Goal: Task Accomplishment & Management: Complete application form

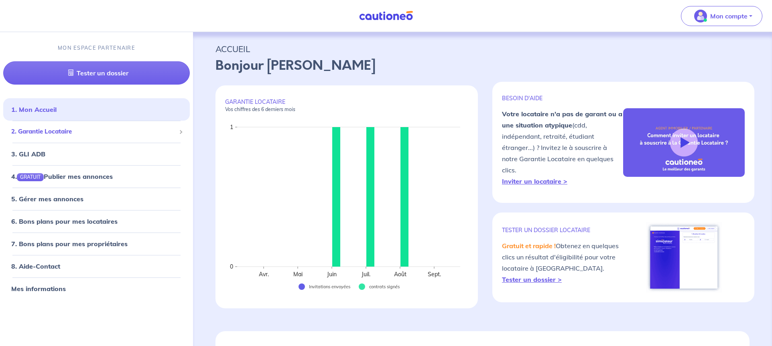
click at [46, 132] on span "2. Garantie Locataire" at bounding box center [93, 131] width 164 height 9
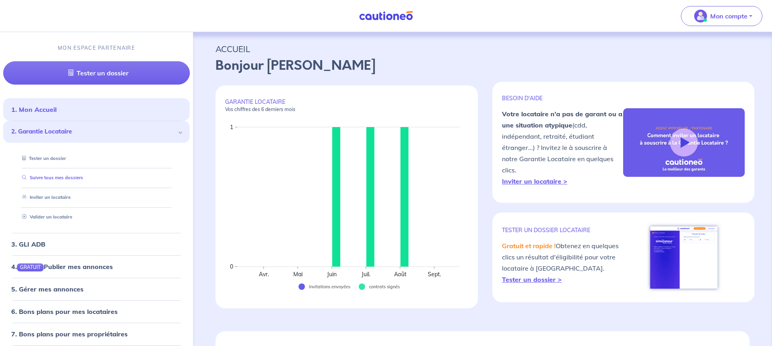
click at [60, 176] on link "Suivre tous mes dossiers" at bounding box center [51, 178] width 64 height 6
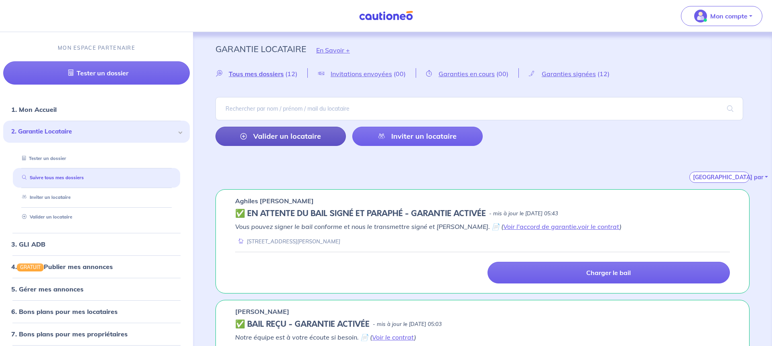
click at [284, 132] on link "Valider un locataire" at bounding box center [280, 136] width 130 height 19
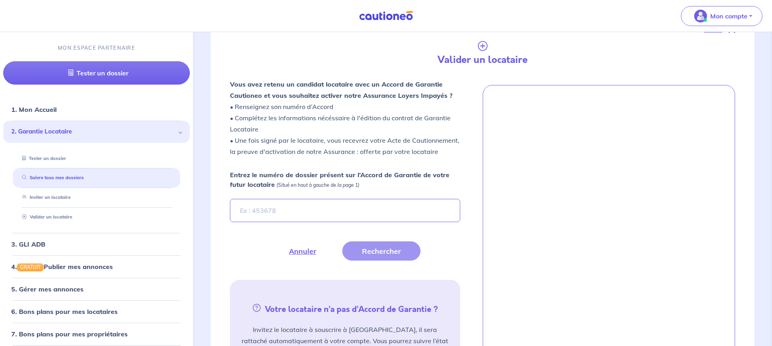
scroll to position [189, 0]
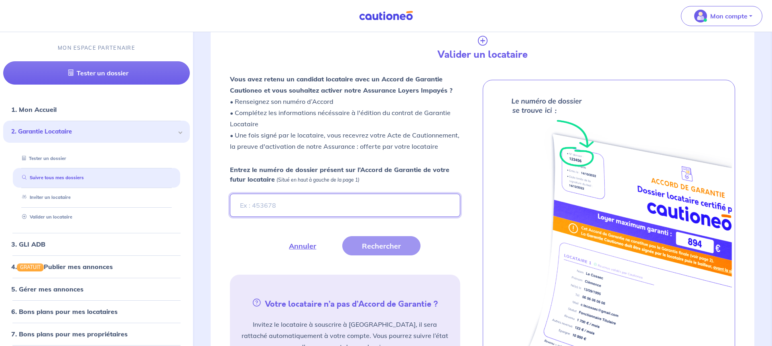
click at [269, 210] on input "Entrez le numéro de dossier présent sur l’Accord de Garantie de votre futur loc…" at bounding box center [345, 205] width 230 height 23
type input "cSDGyj"
click at [381, 246] on button "Rechercher" at bounding box center [381, 245] width 78 height 19
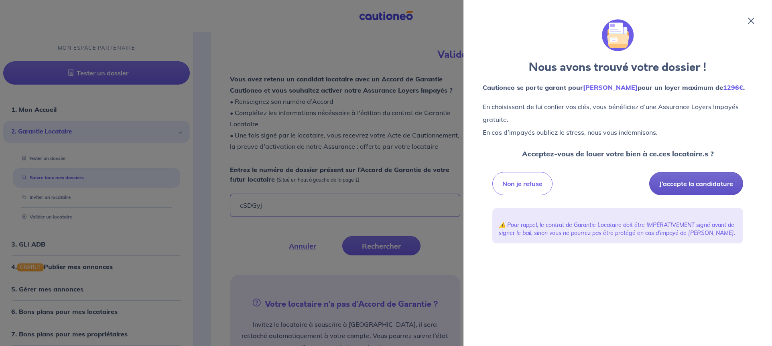
click at [697, 183] on button "J’accepte la candidature" at bounding box center [696, 183] width 94 height 23
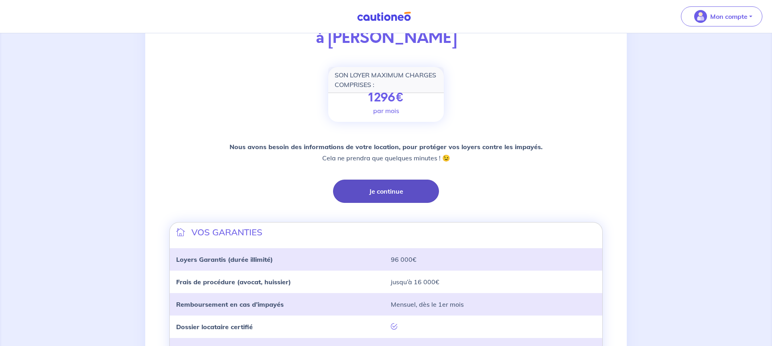
scroll to position [87, 0]
click at [382, 195] on button "Je continue" at bounding box center [386, 190] width 106 height 23
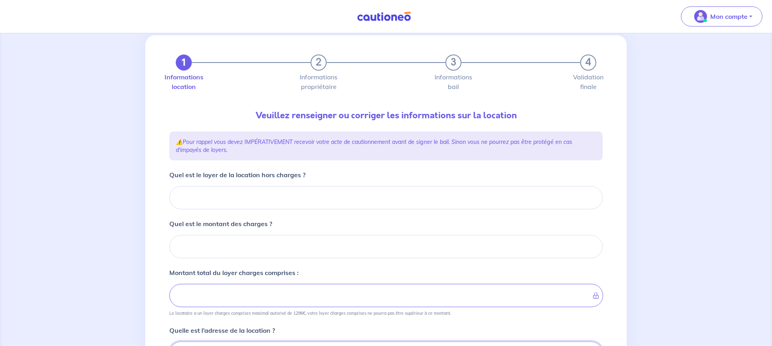
scroll to position [20, 0]
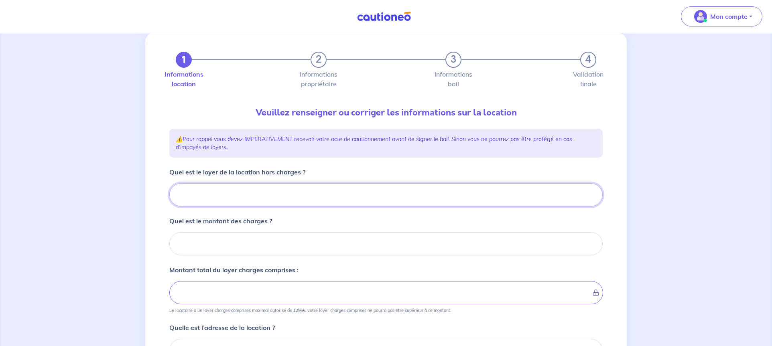
click at [220, 199] on input "Quel est le loyer de la location hors charges ?" at bounding box center [385, 194] width 433 height 23
type input "11"
type input "110"
type input "1100"
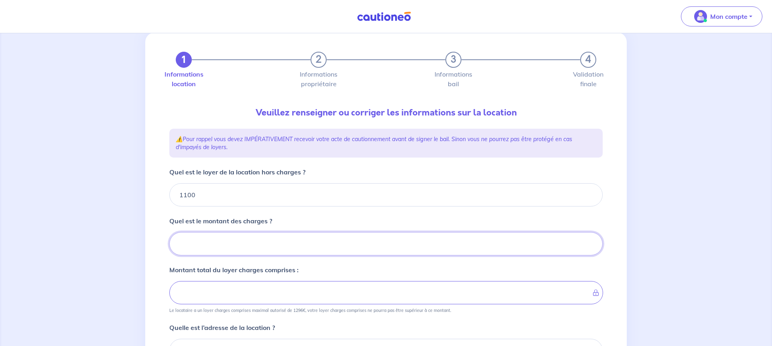
click at [229, 241] on input "Quel est le montant des charges ?" at bounding box center [385, 243] width 433 height 23
type input "50"
type input "1150"
type input "50"
click at [294, 257] on form "Quel est le loyer de la location hors charges ? 1100 Quel est le montant des ch…" at bounding box center [385, 329] width 433 height 324
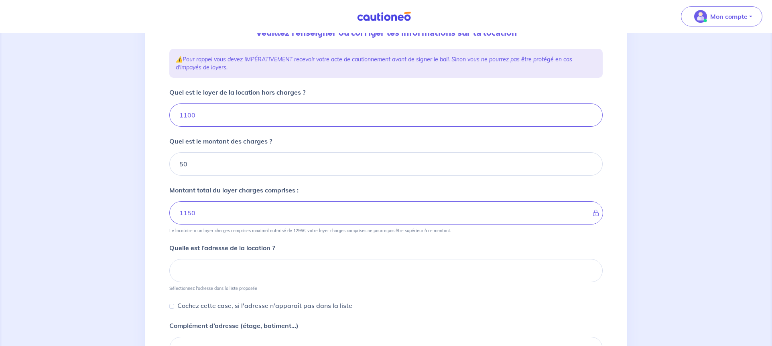
scroll to position [118, 0]
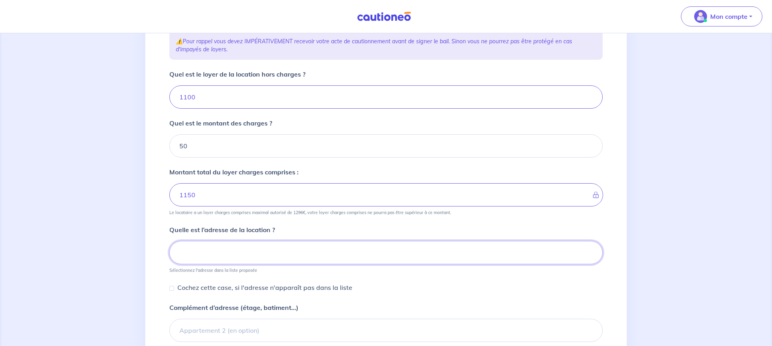
click at [225, 250] on input at bounding box center [385, 252] width 433 height 23
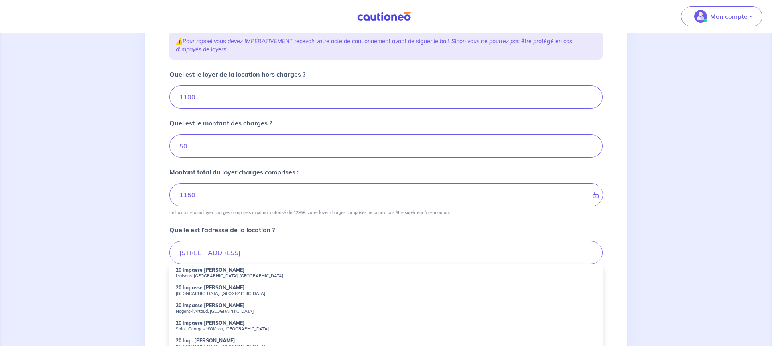
click at [204, 274] on small "Maisons-Alfort, France" at bounding box center [386, 276] width 420 height 6
type input "20 Impasse Denis Dulac, Maisons-Alfort, France"
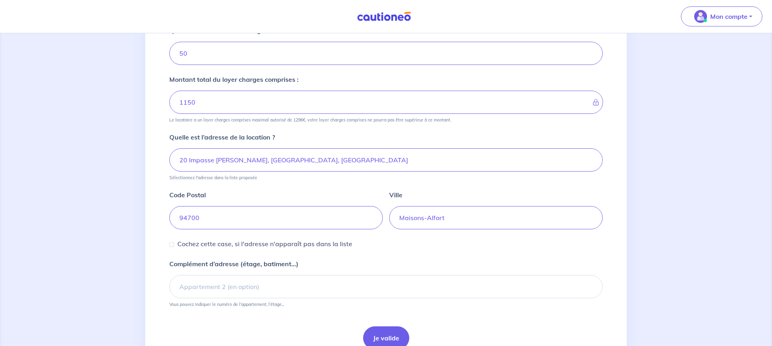
scroll to position [249, 0]
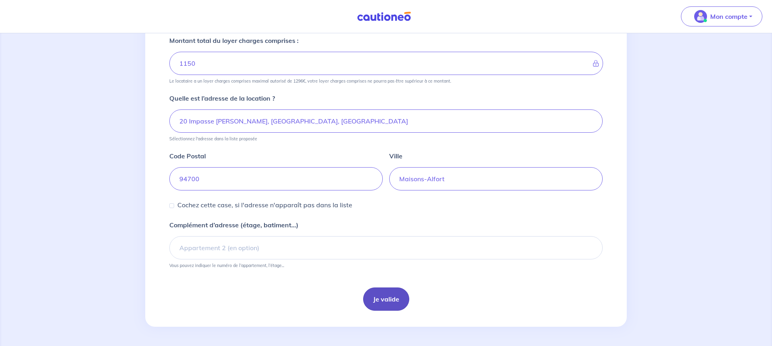
click at [385, 298] on button "Je valide" at bounding box center [386, 299] width 46 height 23
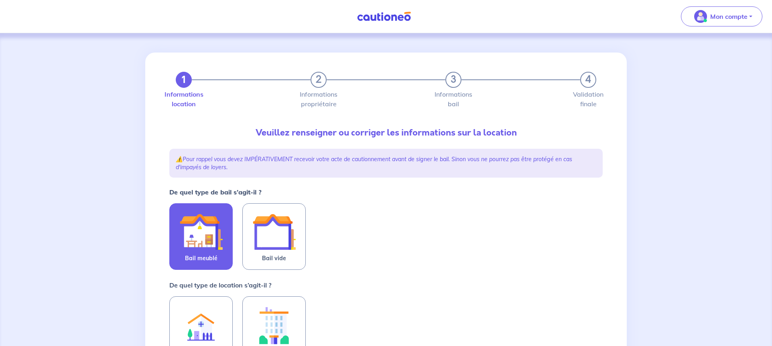
click at [203, 243] on img at bounding box center [200, 231] width 43 height 43
click at [0, 0] on input "Bail meublé" at bounding box center [0, 0] width 0 height 0
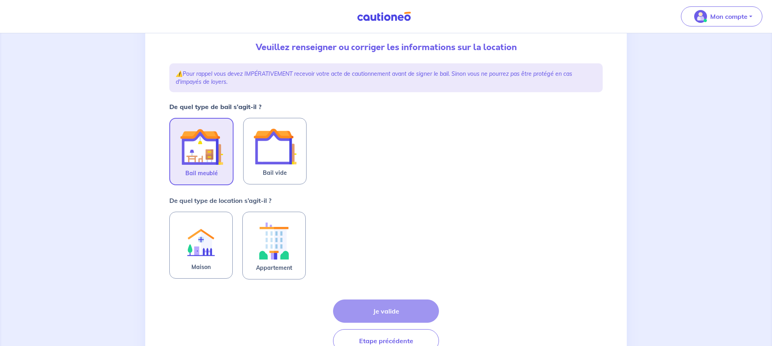
scroll to position [108, 0]
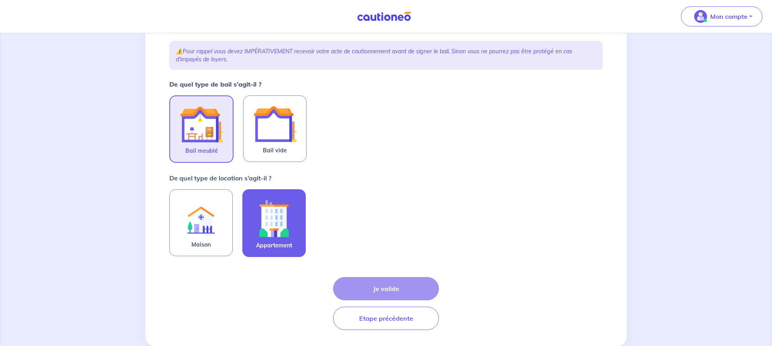
click at [275, 213] on img at bounding box center [273, 218] width 43 height 45
click at [0, 0] on input "Appartement" at bounding box center [0, 0] width 0 height 0
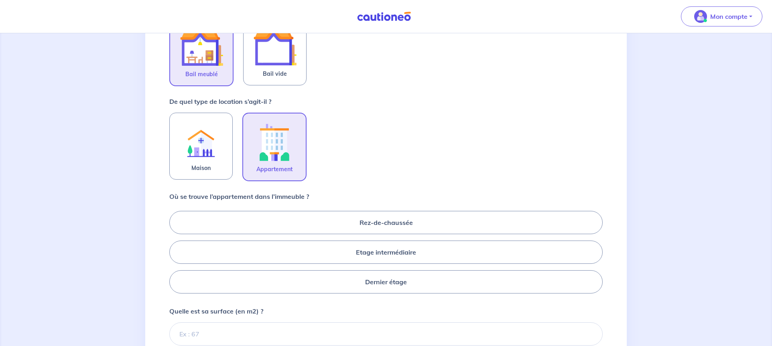
scroll to position [201, 0]
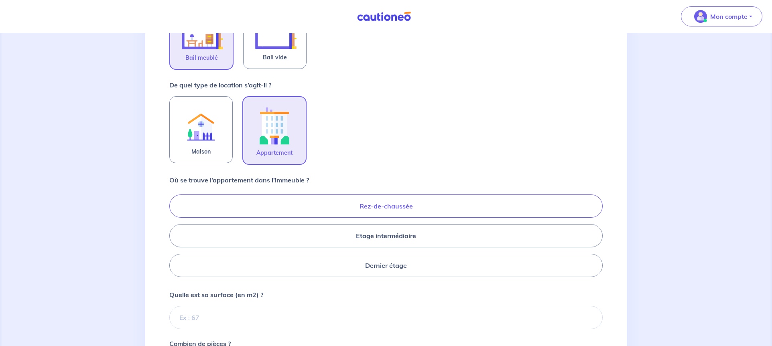
click at [386, 202] on label "Rez-de-chaussée" at bounding box center [385, 206] width 433 height 23
click at [174, 233] on input "Rez-de-chaussée" at bounding box center [171, 235] width 5 height 5
radio input "true"
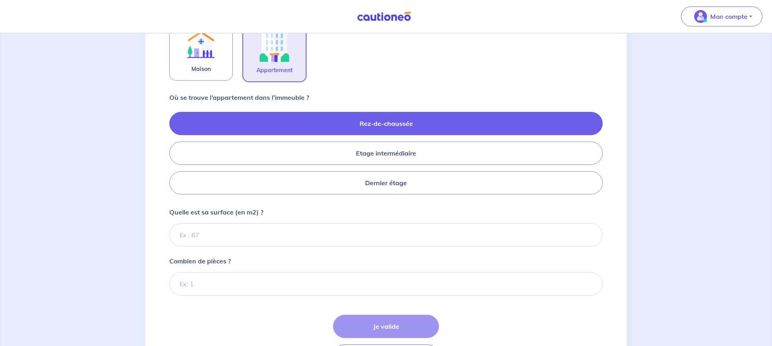
scroll to position [284, 0]
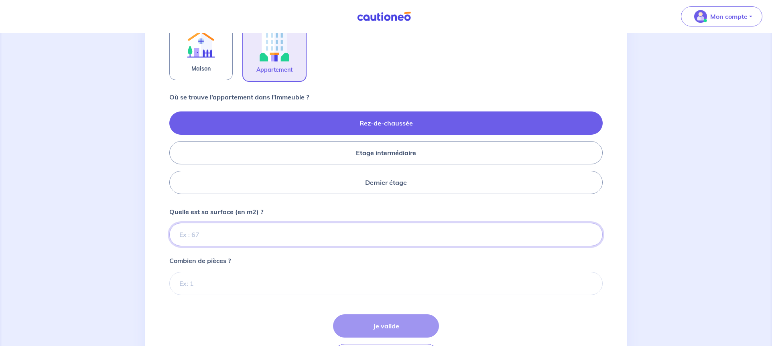
click at [205, 233] on input "Quelle est sa surface (en m2) ?" at bounding box center [385, 234] width 433 height 23
type input "38"
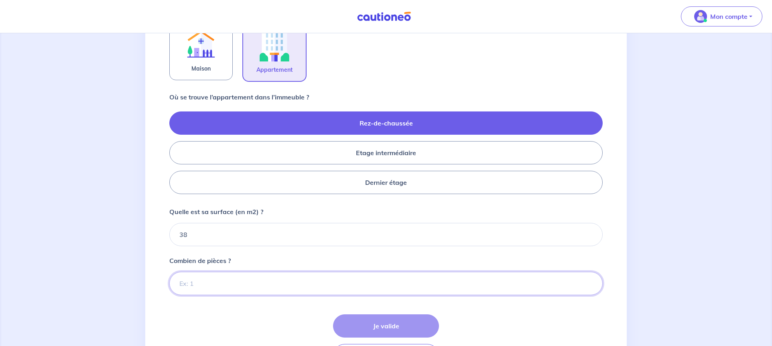
click at [213, 286] on input "Combien de pièces ?" at bounding box center [385, 283] width 433 height 23
type input "2"
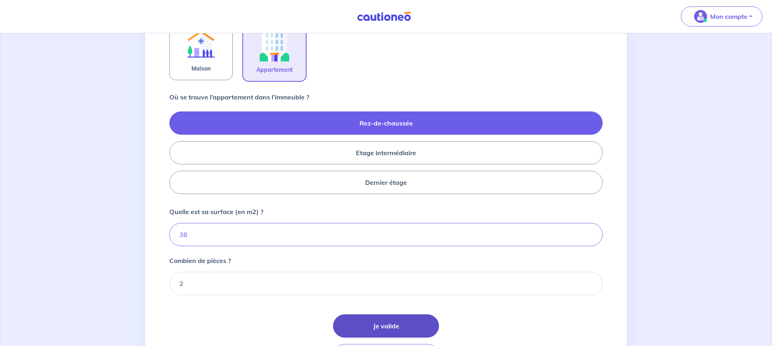
click at [383, 322] on button "Je valide" at bounding box center [386, 325] width 106 height 23
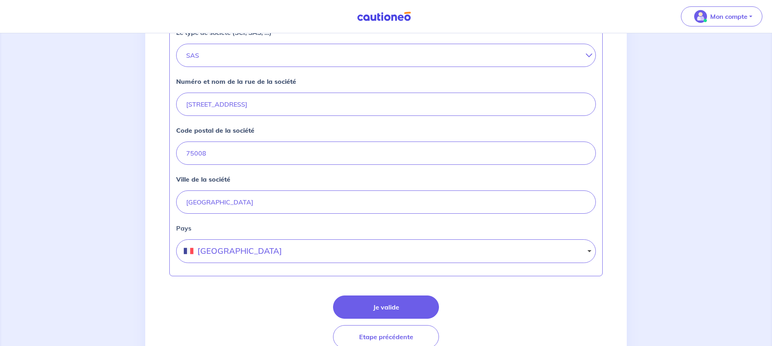
scroll to position [297, 0]
click at [393, 304] on button "Je valide" at bounding box center [386, 306] width 106 height 23
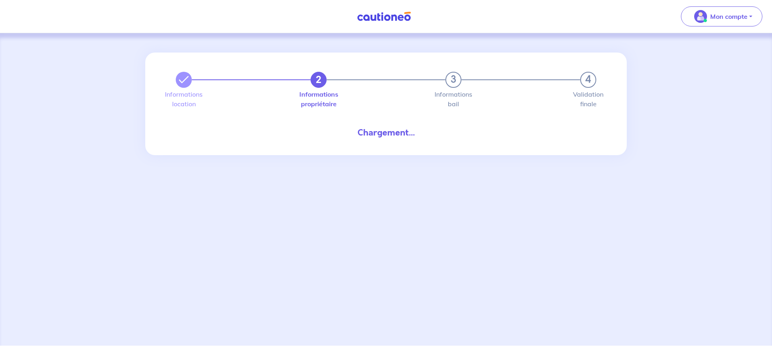
select select "FR"
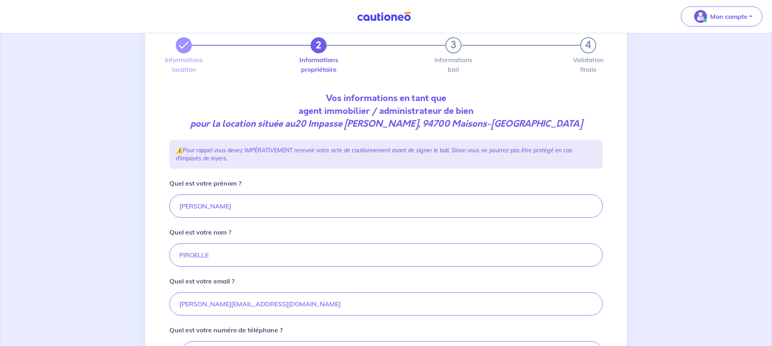
scroll to position [160, 0]
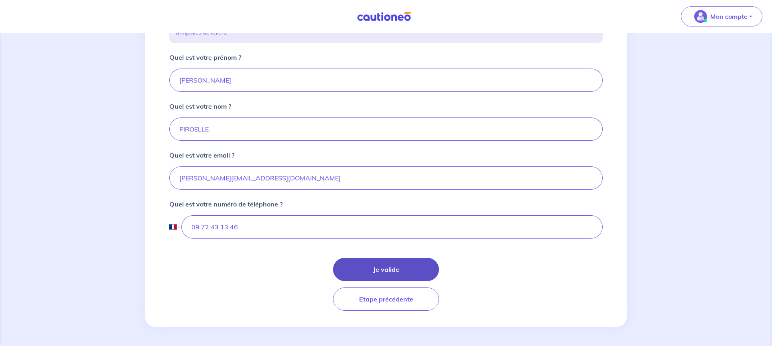
click at [396, 266] on button "Je valide" at bounding box center [386, 269] width 106 height 23
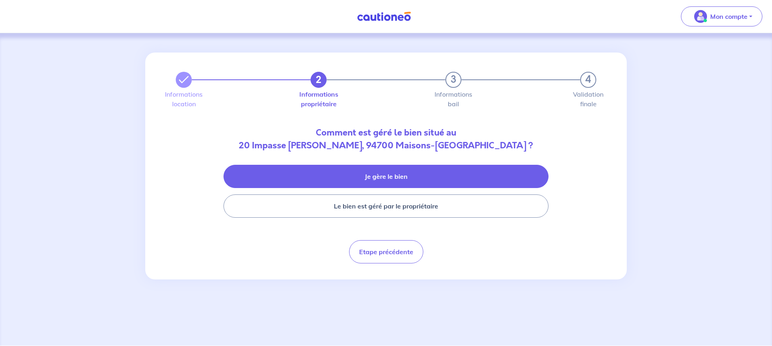
click at [389, 176] on button "Je gère le bien" at bounding box center [385, 176] width 325 height 23
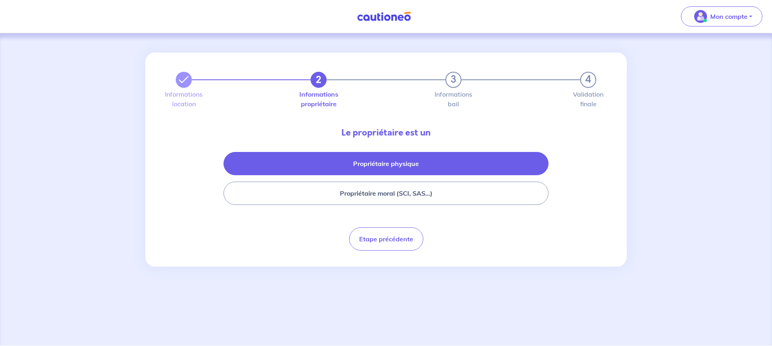
click at [386, 159] on button "Propriétaire physique" at bounding box center [385, 163] width 325 height 23
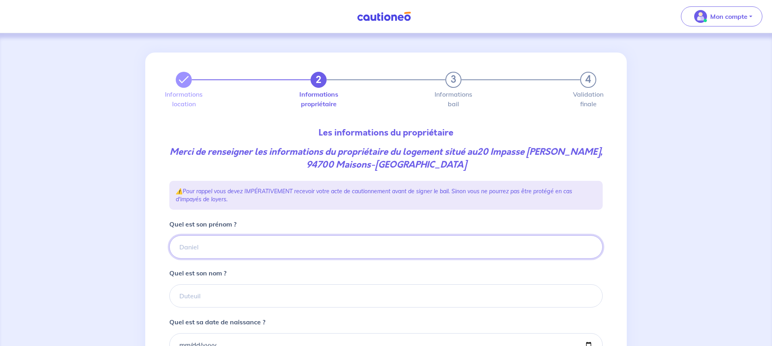
click at [202, 250] on input "Quel est son prénom ?" at bounding box center [385, 246] width 433 height 23
type input "Aurelie"
click at [200, 296] on input "Quel est son nom ?" at bounding box center [385, 295] width 433 height 23
type input "AVICE"
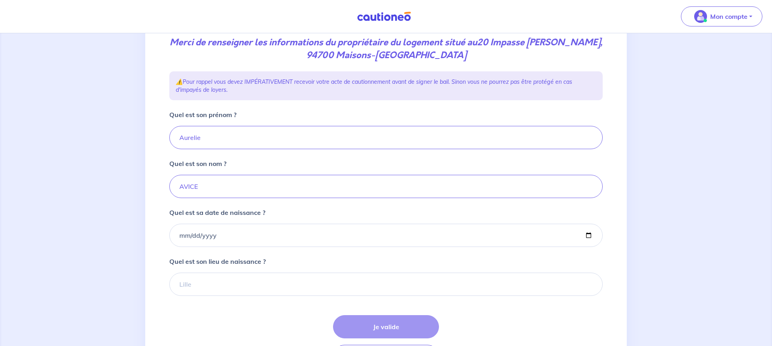
scroll to position [121, 0]
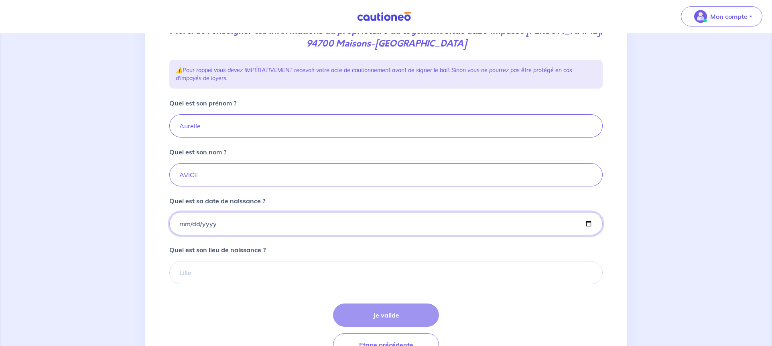
click at [180, 223] on input "Quel est sa date de naissance ?" at bounding box center [385, 223] width 433 height 23
click at [180, 224] on input "1992-12-14" at bounding box center [385, 223] width 433 height 23
type input "1992-12-15"
click at [195, 273] on input "Quel est son lieu de naissance ?" at bounding box center [385, 272] width 433 height 23
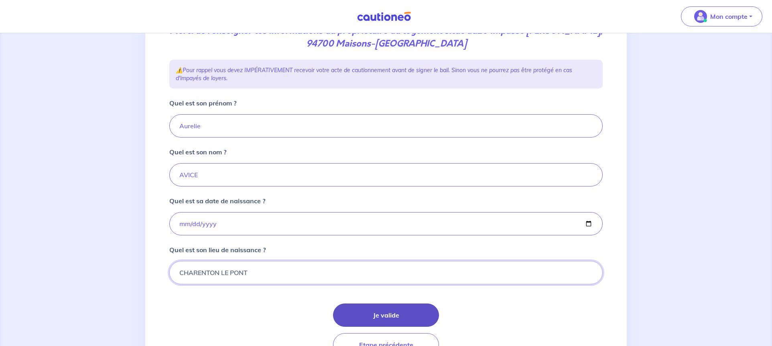
type input "CHARENTON LE PONT"
click at [368, 312] on button "Je valide" at bounding box center [386, 315] width 106 height 23
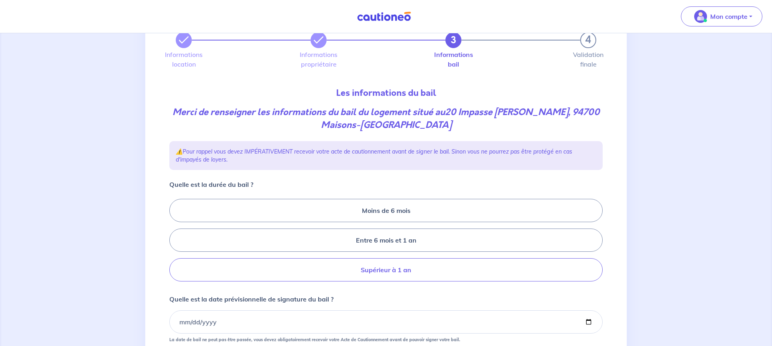
scroll to position [41, 0]
click at [390, 269] on label "Supérieur à 1 an" at bounding box center [385, 268] width 433 height 23
click at [174, 241] on input "Supérieur à 1 an" at bounding box center [171, 238] width 5 height 5
radio input "true"
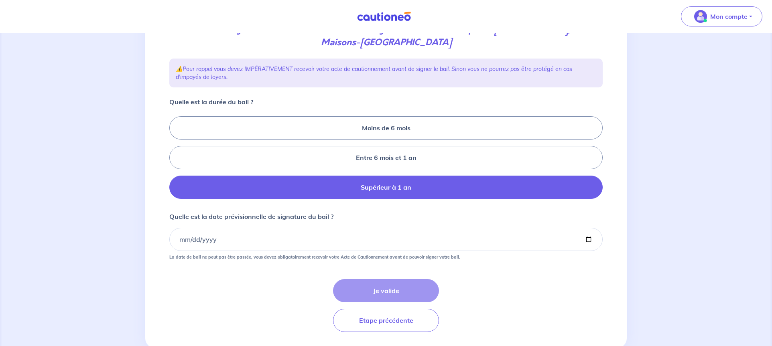
scroll to position [138, 0]
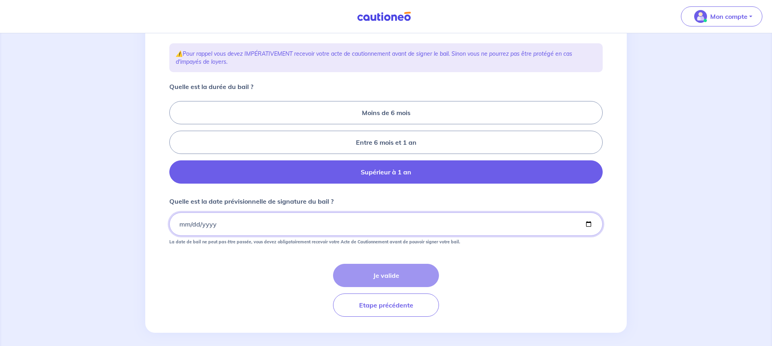
click at [180, 223] on input "Quelle est la date prévisionnelle de signature du bail ?" at bounding box center [385, 224] width 433 height 23
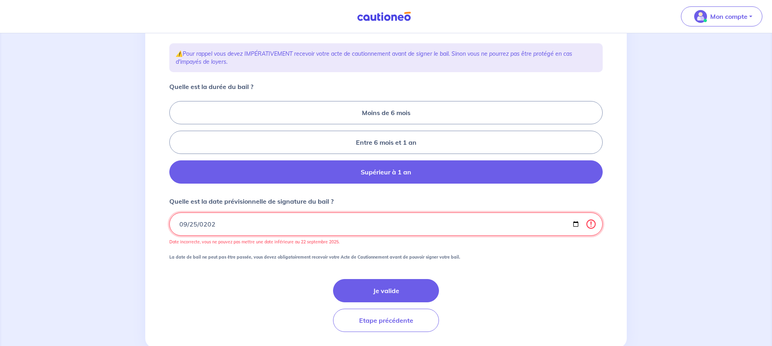
type input "2025-09-25"
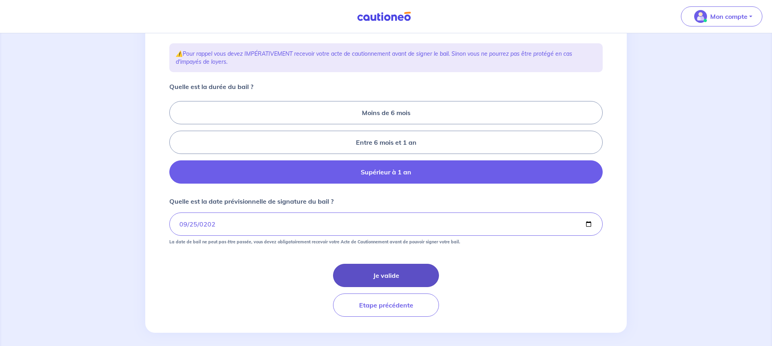
click at [387, 276] on button "Je valide" at bounding box center [386, 275] width 106 height 23
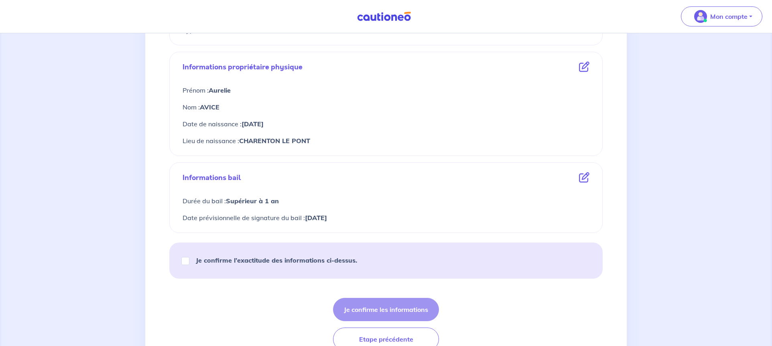
scroll to position [277, 0]
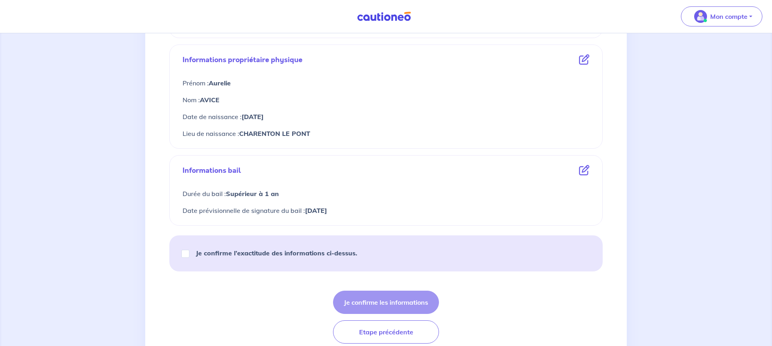
click at [189, 254] on div "Je confirme l’exactitude des informations ci-dessus." at bounding box center [273, 253] width 188 height 22
click at [182, 255] on input "Je confirme l’exactitude des informations ci-dessus." at bounding box center [185, 254] width 8 height 8
checkbox input "true"
click at [375, 301] on button "Je confirme les informations" at bounding box center [386, 302] width 106 height 23
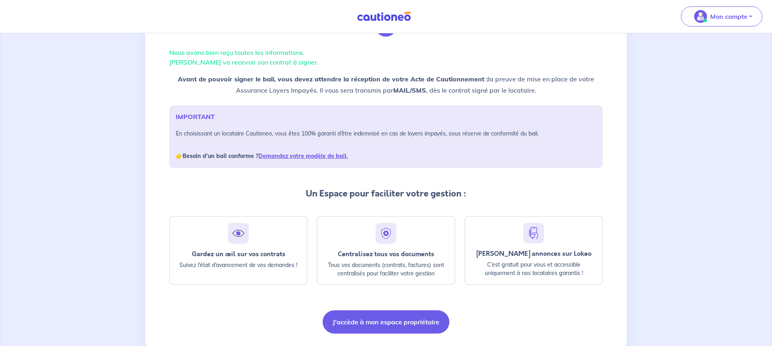
scroll to position [71, 0]
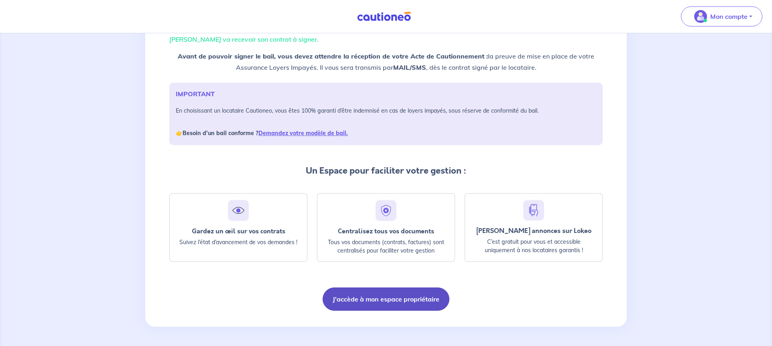
click at [400, 297] on button "J'accède à mon espace propriétaire" at bounding box center [385, 299] width 127 height 23
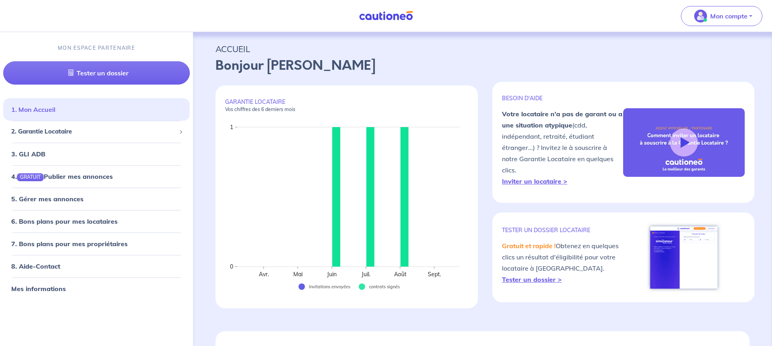
click at [55, 110] on link "1. Mon Accueil" at bounding box center [33, 109] width 44 height 8
click at [754, 15] on button "Mon compte" at bounding box center [721, 16] width 81 height 20
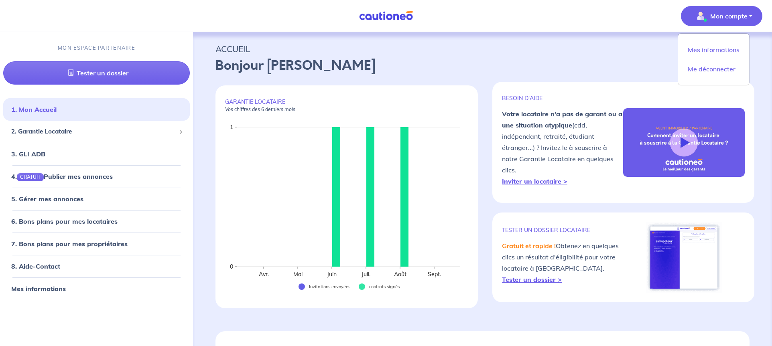
click at [754, 15] on button "Mon compte" at bounding box center [721, 16] width 81 height 20
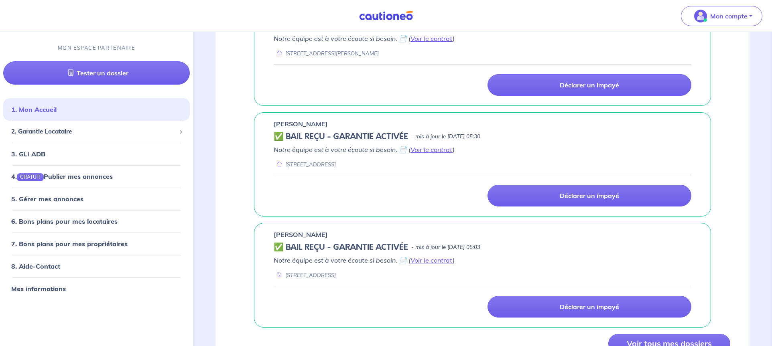
scroll to position [652, 0]
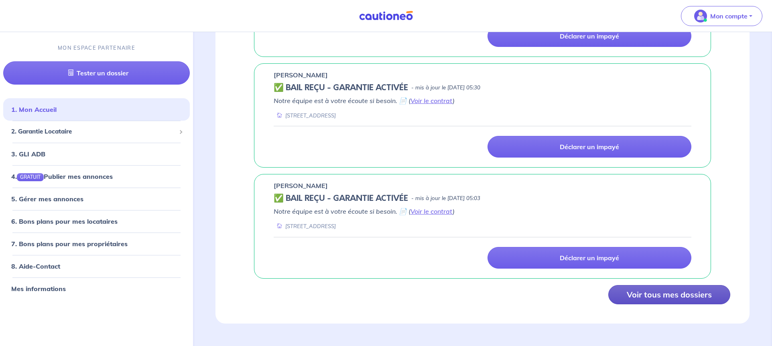
click at [655, 296] on button "Voir tous mes dossiers" at bounding box center [669, 294] width 122 height 19
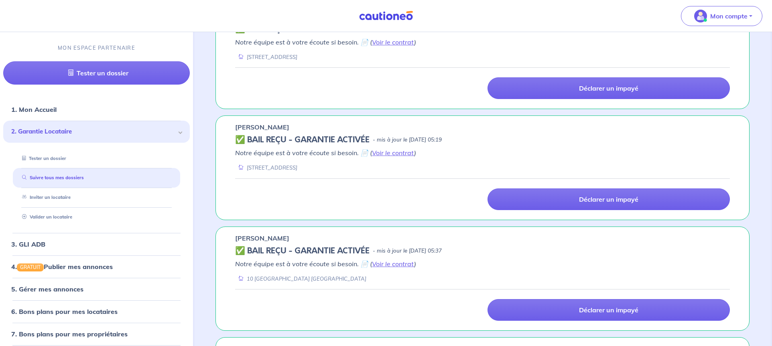
scroll to position [462, 0]
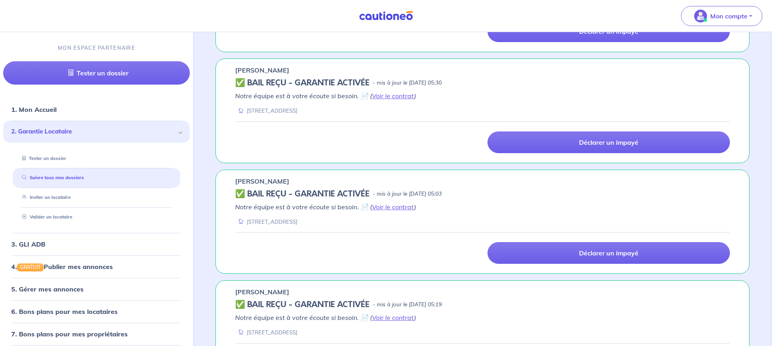
click at [63, 128] on span "2. Garantie Locataire" at bounding box center [93, 131] width 164 height 9
